Goal: Browse casually: Explore the website without a specific task or goal

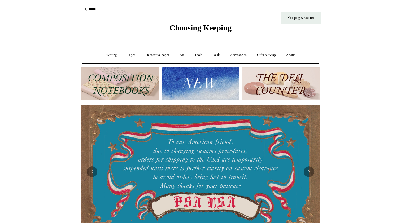
click at [124, 88] on img at bounding box center [120, 83] width 78 height 33
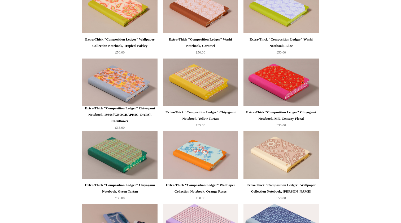
scroll to position [382, 0]
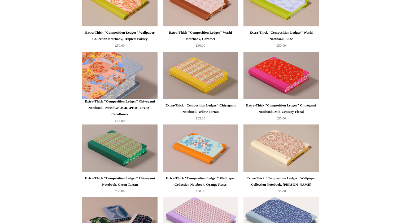
click at [114, 73] on img at bounding box center [119, 76] width 75 height 48
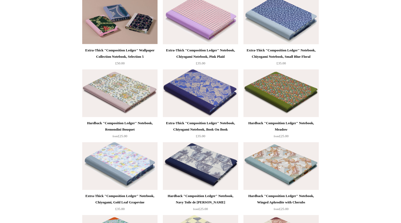
scroll to position [633, 0]
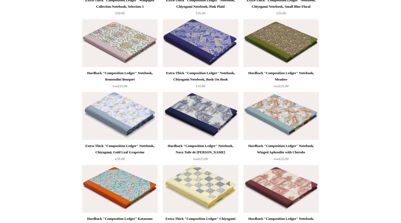
click at [112, 129] on img at bounding box center [119, 116] width 75 height 48
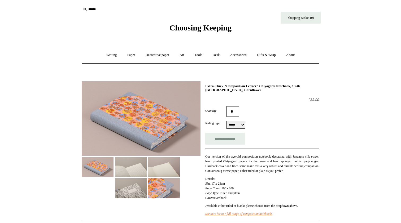
click at [157, 176] on img at bounding box center [164, 167] width 32 height 20
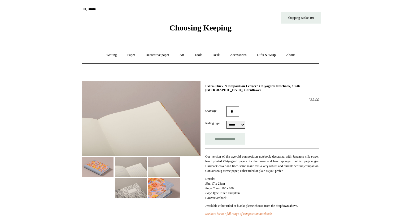
click at [158, 184] on img at bounding box center [164, 188] width 32 height 20
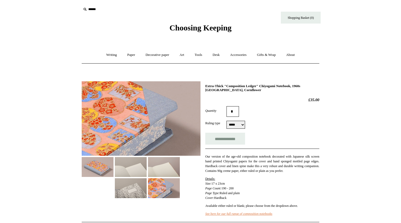
click at [138, 163] on img at bounding box center [131, 167] width 32 height 20
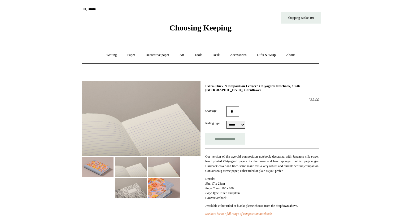
click at [164, 165] on img at bounding box center [164, 167] width 32 height 20
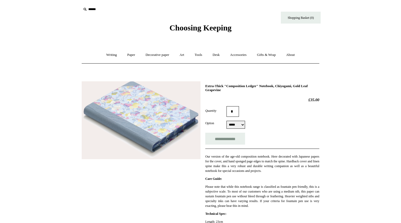
click at [141, 116] on img at bounding box center [141, 120] width 119 height 78
